Goal: Task Accomplishment & Management: Manage account settings

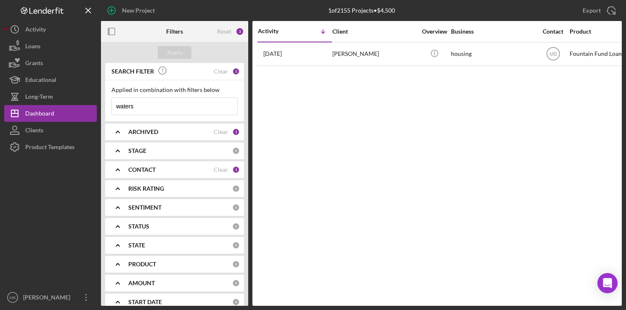
click at [170, 104] on input "waters" at bounding box center [174, 106] width 125 height 17
type input "w"
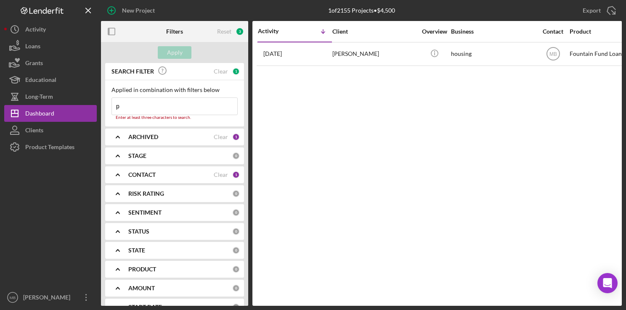
type input "[PERSON_NAME]"
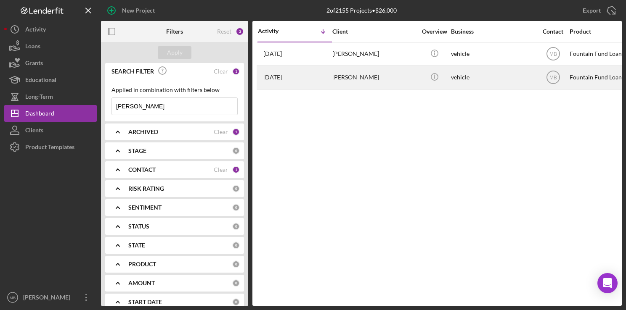
click at [311, 78] on div "[DATE] [PERSON_NAME]" at bounding box center [295, 77] width 74 height 22
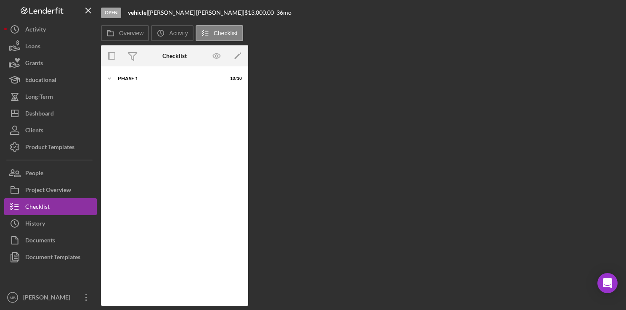
click at [136, 93] on div "Icon/Expander Phase 1 10 / 10" at bounding box center [174, 186] width 147 height 231
click at [125, 78] on div "Phase 1" at bounding box center [178, 78] width 120 height 5
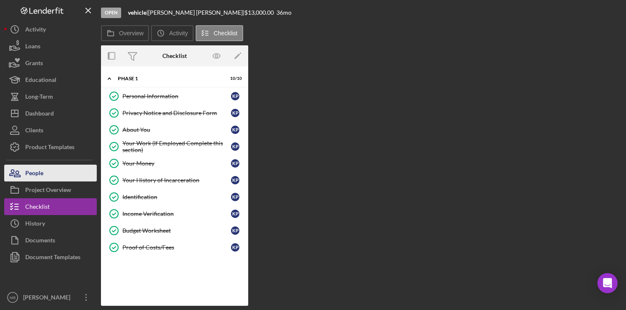
click at [22, 172] on icon "button" at bounding box center [14, 173] width 21 height 21
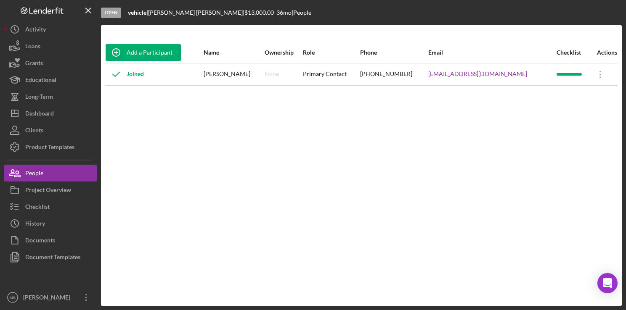
click at [188, 73] on div "Joined" at bounding box center [154, 74] width 97 height 21
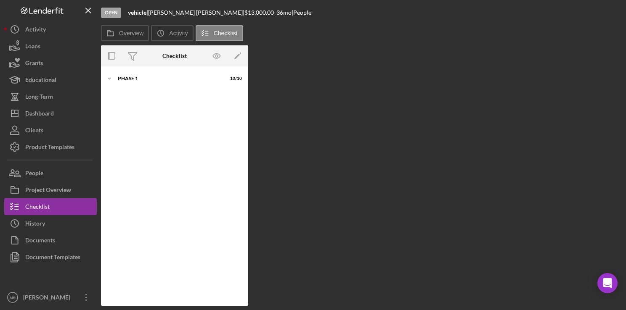
click at [0, 278] on div "Open vehicle | [PERSON_NAME] | $13,000.00 36 mo | People Overview Icon/History …" at bounding box center [313, 155] width 626 height 310
click at [124, 80] on div "Phase 1" at bounding box center [178, 78] width 120 height 5
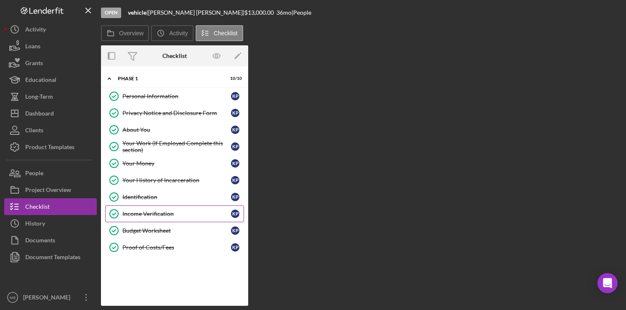
click at [155, 211] on div "Income Verification" at bounding box center [176, 214] width 109 height 7
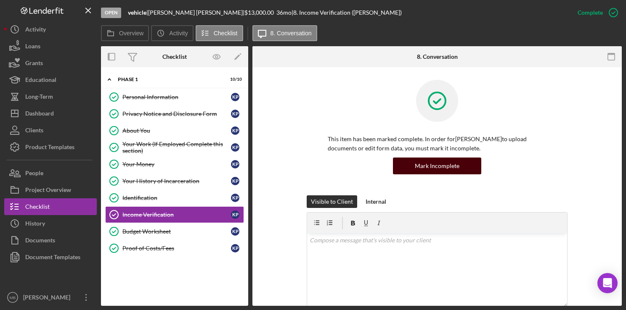
click at [441, 167] on div "Mark Incomplete" at bounding box center [437, 166] width 45 height 17
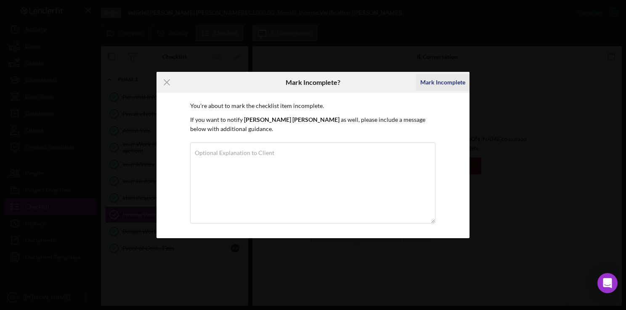
click at [442, 85] on div "Mark Incomplete" at bounding box center [442, 82] width 45 height 17
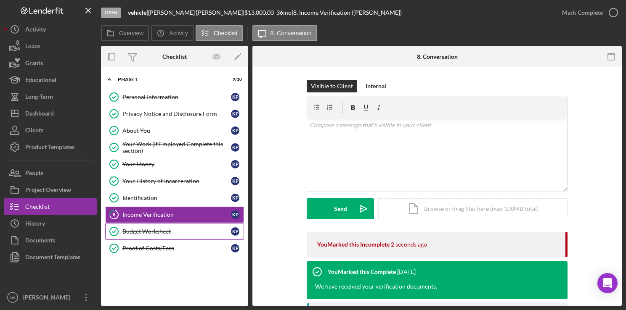
click at [168, 233] on div "Budget Worksheet" at bounding box center [176, 231] width 109 height 7
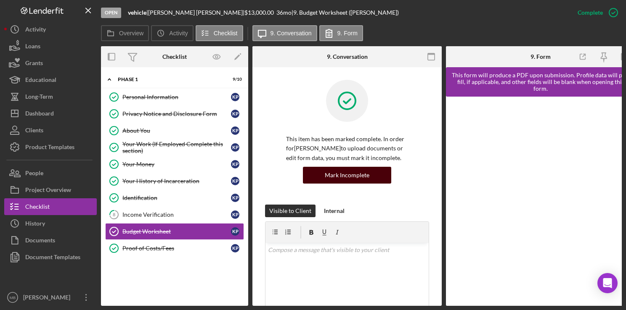
click at [339, 170] on div "Mark Incomplete" at bounding box center [347, 175] width 45 height 17
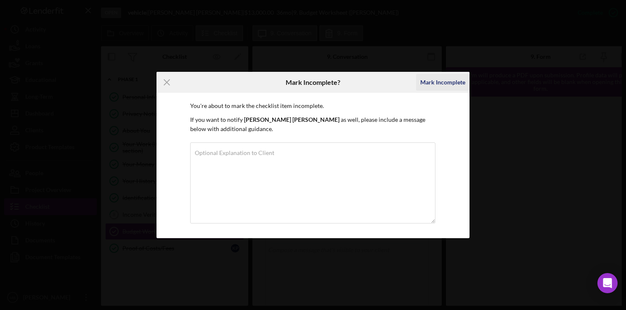
click at [438, 83] on div "Mark Incomplete" at bounding box center [442, 82] width 45 height 17
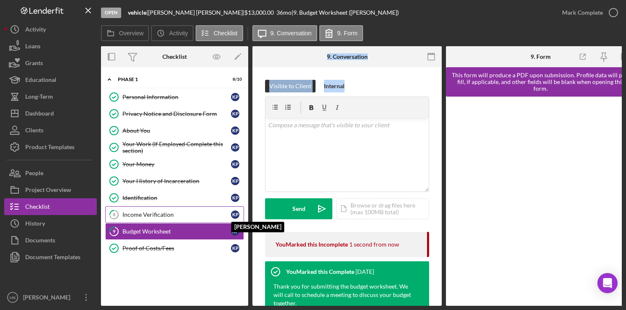
drag, startPoint x: 438, startPoint y: 83, endPoint x: 222, endPoint y: 220, distance: 255.4
click at [222, 220] on div "Overview Internal Workflow Stage Open Icon/Dropdown Arrow Archive (can unarchiv…" at bounding box center [361, 176] width 521 height 260
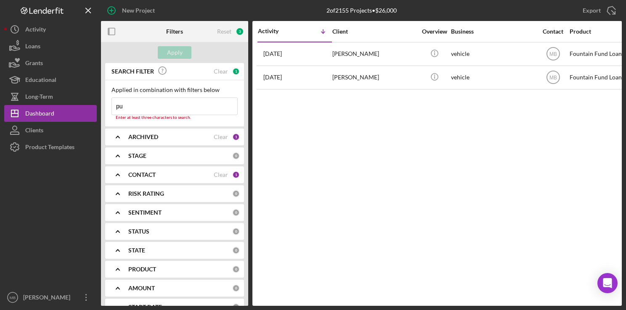
type input "p"
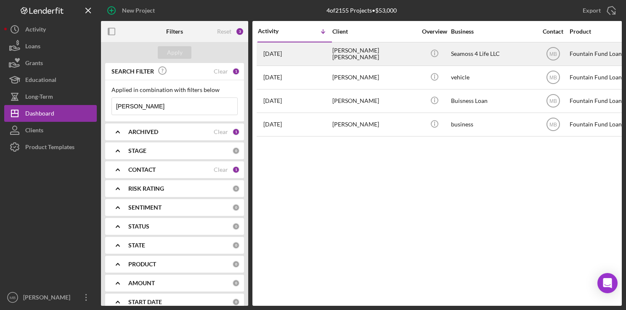
type input "[PERSON_NAME]"
click at [377, 51] on div "[PERSON_NAME] [PERSON_NAME]" at bounding box center [374, 54] width 84 height 22
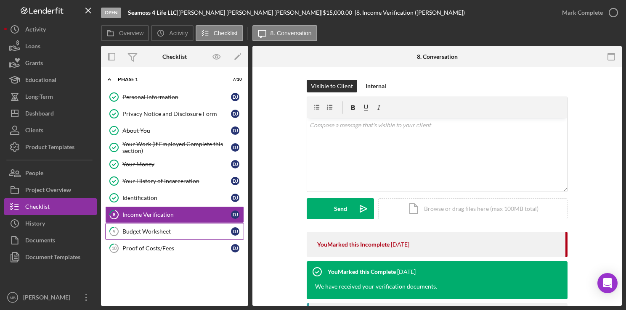
click at [151, 228] on div "Budget Worksheet" at bounding box center [176, 231] width 109 height 7
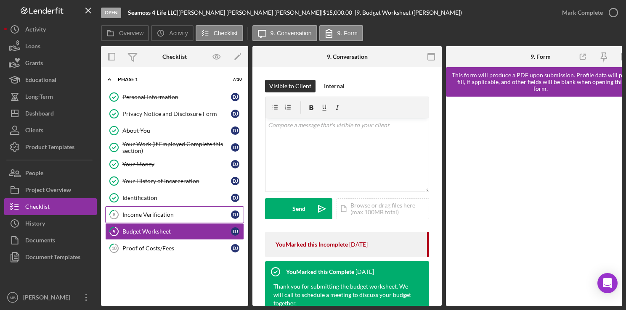
click at [157, 209] on link "8 Income Verification D J" at bounding box center [174, 214] width 139 height 17
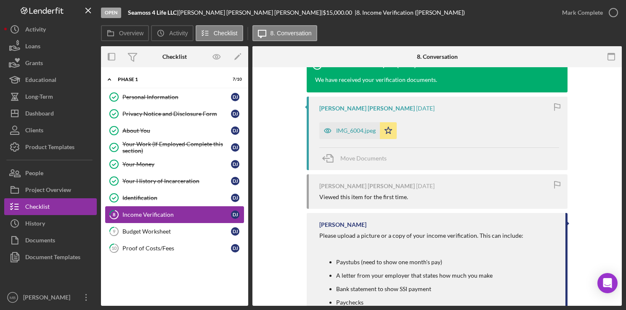
scroll to position [212, 0]
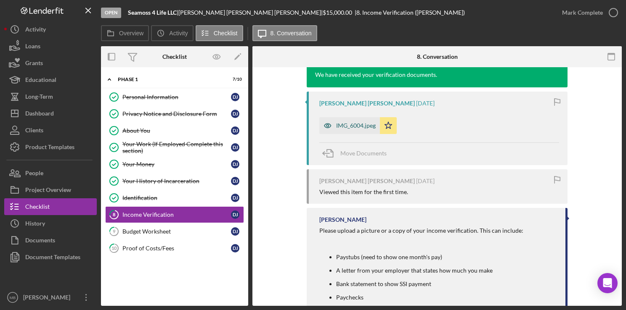
click at [347, 126] on div "IMG_6004.jpeg" at bounding box center [356, 125] width 40 height 7
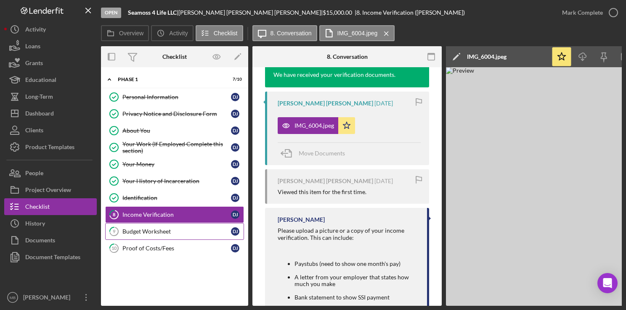
click at [143, 234] on link "9 Budget Worksheet D J" at bounding box center [174, 231] width 139 height 17
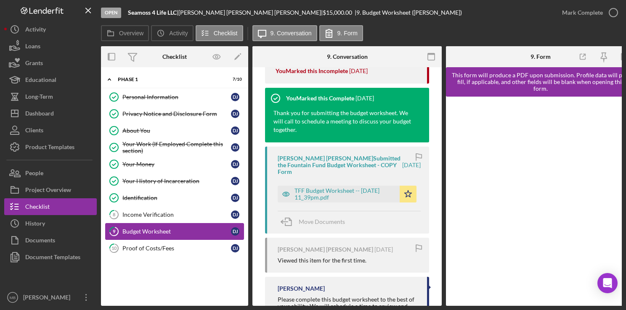
scroll to position [174, 0]
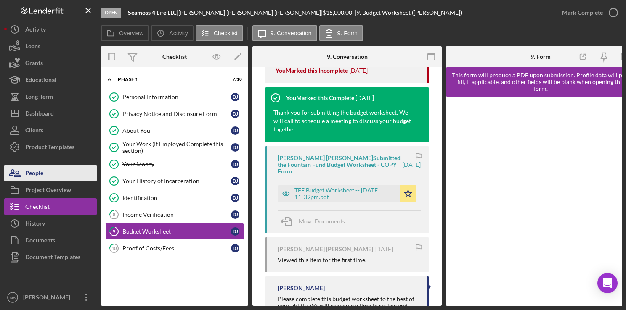
click at [40, 170] on div "People" at bounding box center [34, 174] width 18 height 19
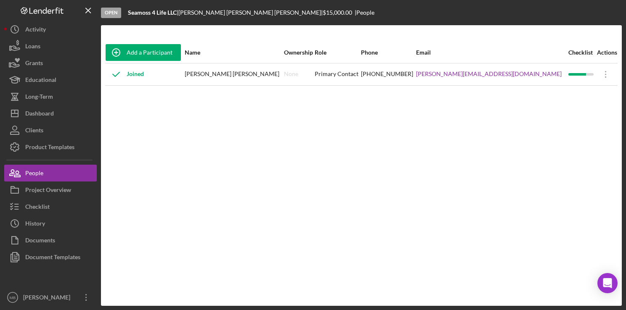
click at [206, 185] on div "Add a Participant Name Ownership Role Phone Email Checklist Actions Joined [PER…" at bounding box center [361, 165] width 521 height 247
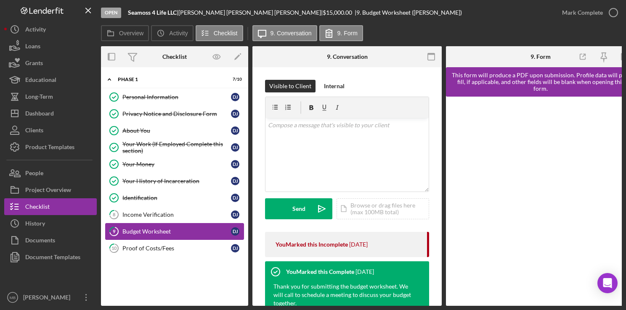
click at [140, 229] on div "Budget Worksheet" at bounding box center [176, 231] width 109 height 7
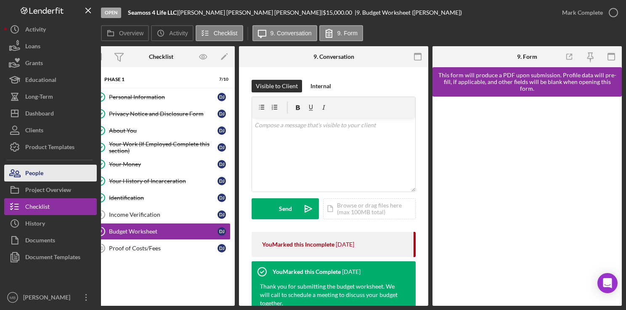
click at [29, 176] on div "People" at bounding box center [34, 174] width 18 height 19
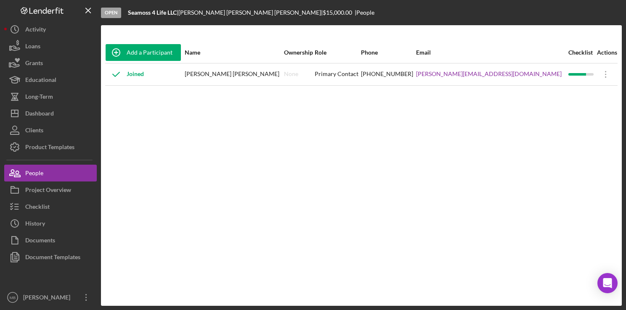
click at [323, 149] on div "Add a Participant Name Ownership Role Phone Email Checklist Actions Joined [PER…" at bounding box center [361, 165] width 521 height 247
click at [228, 155] on div "Add a Participant Name Ownership Role Phone Email Checklist Actions Joined [PER…" at bounding box center [361, 165] width 521 height 247
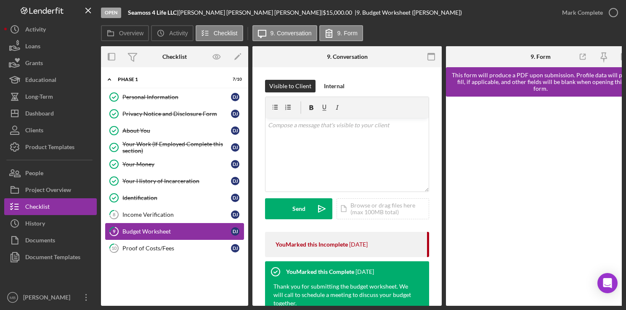
click at [155, 231] on div "Budget Worksheet" at bounding box center [176, 231] width 109 height 7
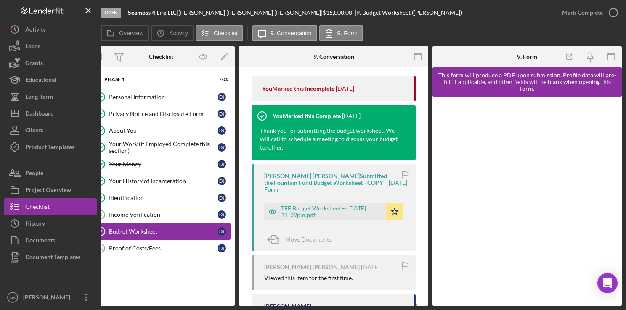
scroll to position [0, 10]
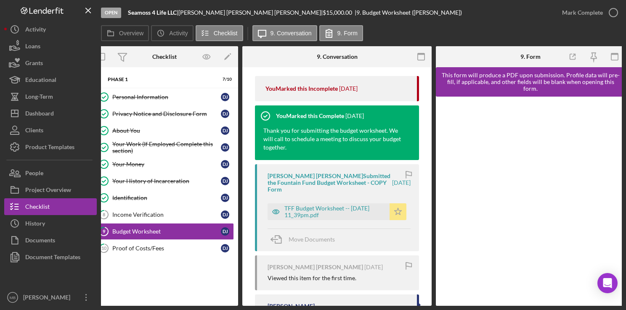
click at [395, 216] on icon "Icon/Star" at bounding box center [397, 212] width 17 height 17
click at [614, 14] on icon "button" at bounding box center [613, 12] width 21 height 21
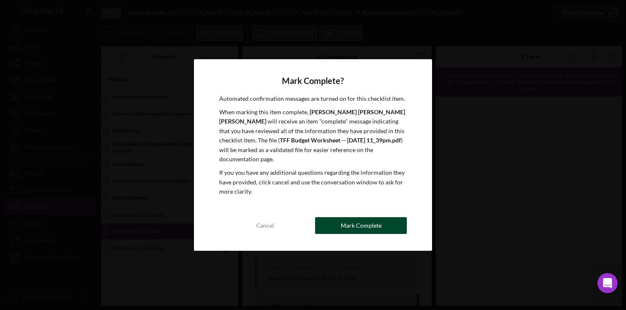
click at [361, 227] on div "Mark Complete" at bounding box center [361, 225] width 41 height 17
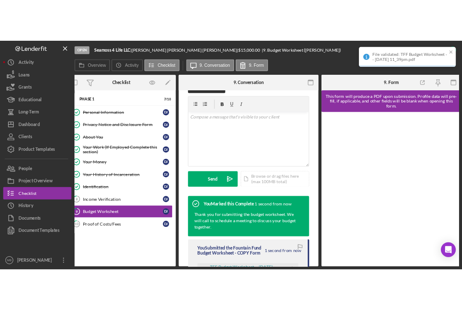
scroll to position [290, 0]
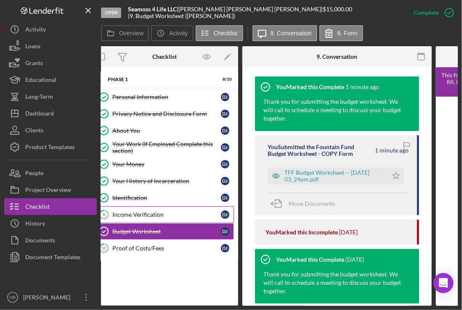
click at [153, 212] on div "Income Verification" at bounding box center [166, 215] width 109 height 7
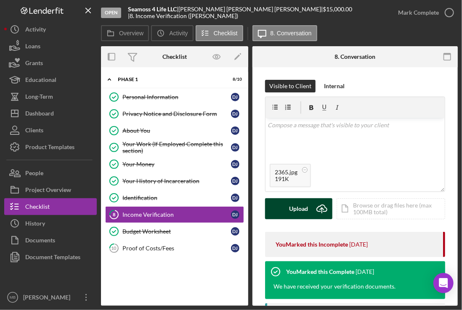
click at [312, 207] on icon "Icon/Upload" at bounding box center [321, 208] width 21 height 21
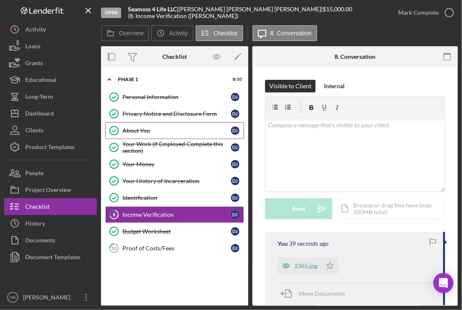
click at [160, 129] on div "About You" at bounding box center [176, 130] width 109 height 7
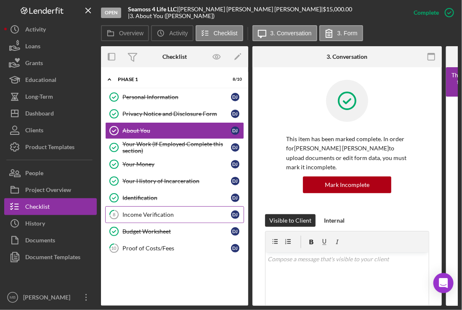
click at [158, 212] on div "Income Verification" at bounding box center [176, 215] width 109 height 7
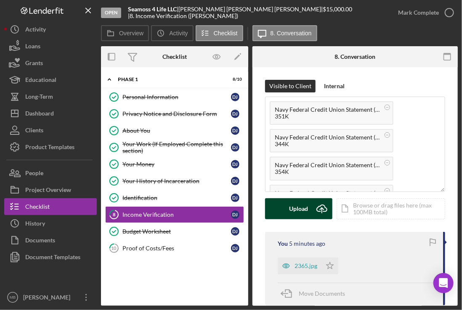
click at [318, 206] on icon "Icon/Upload" at bounding box center [321, 208] width 21 height 21
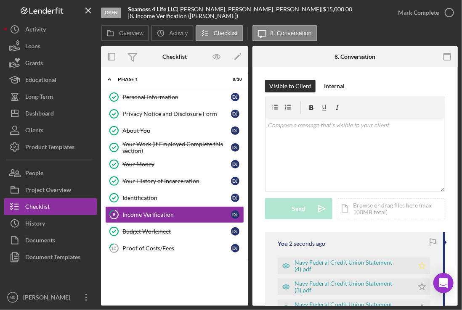
click at [417, 264] on icon "Icon/Star" at bounding box center [421, 266] width 17 height 17
click at [453, 15] on icon "button" at bounding box center [449, 12] width 21 height 21
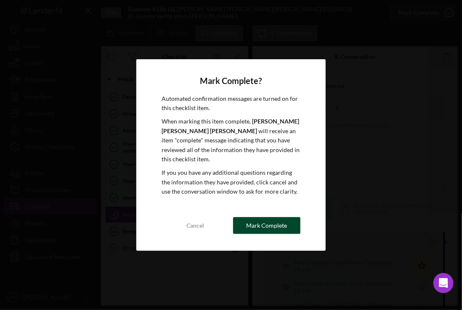
click at [278, 217] on div "Mark Complete" at bounding box center [266, 225] width 41 height 17
